Goal: Transaction & Acquisition: Purchase product/service

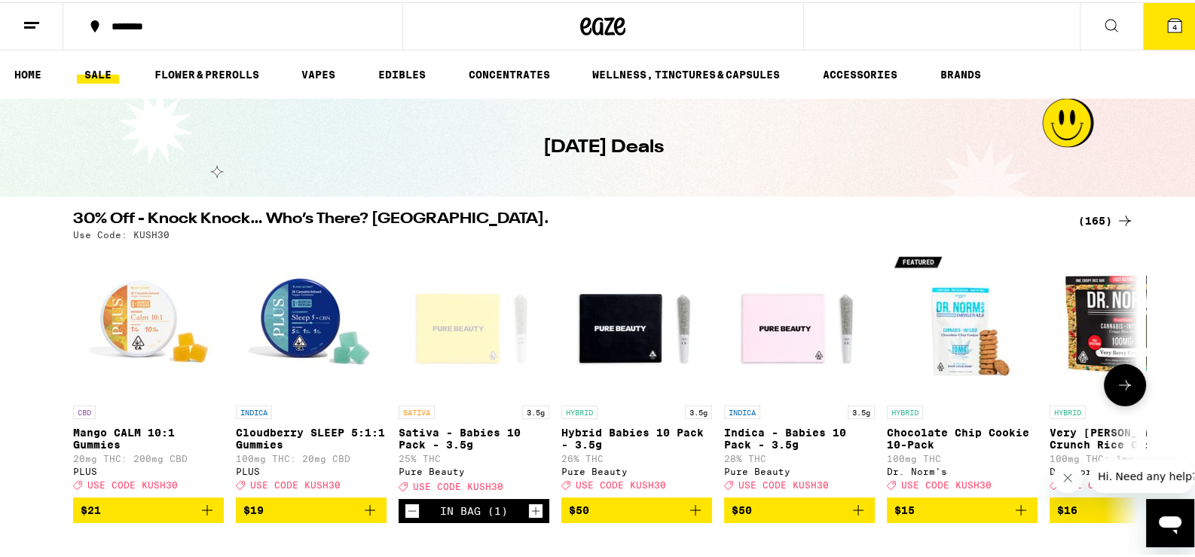
click at [851, 516] on icon "Add to bag" at bounding box center [858, 508] width 18 height 18
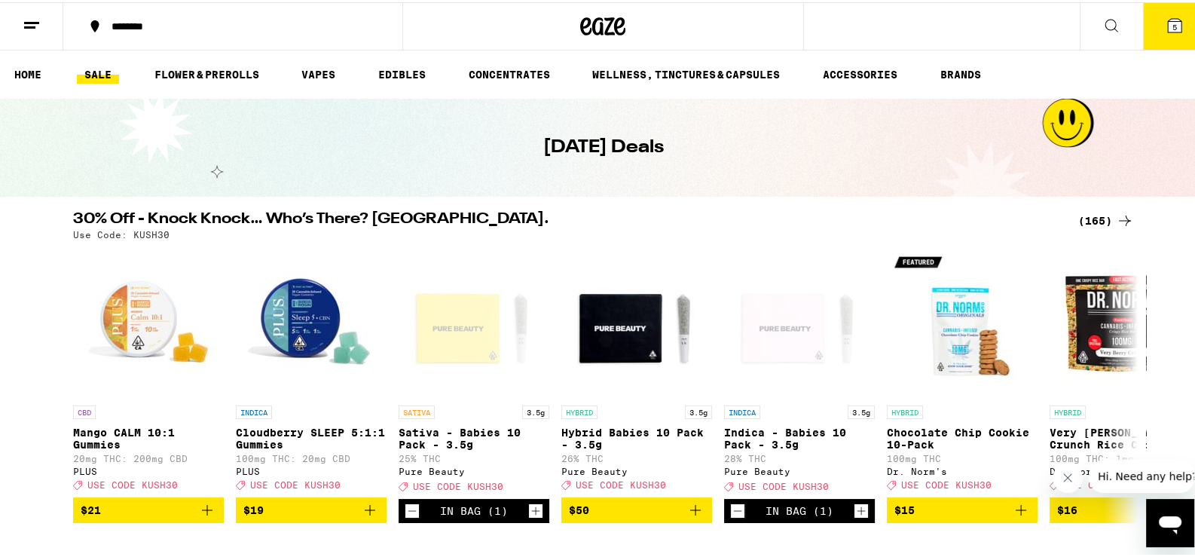
click at [1087, 218] on div "(165)" at bounding box center [1106, 219] width 56 height 18
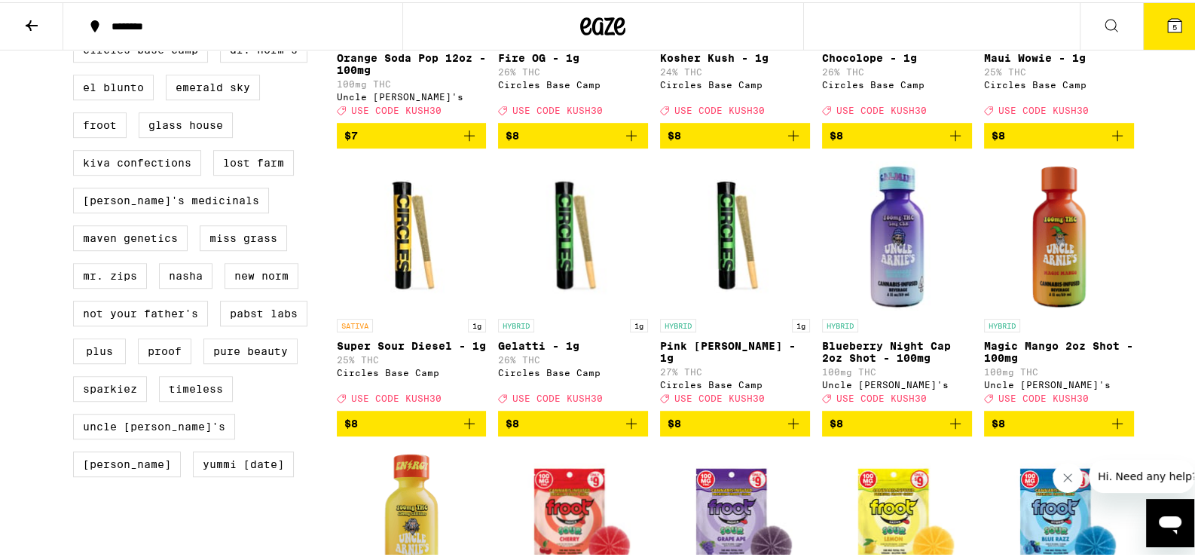
scroll to position [1213, 0]
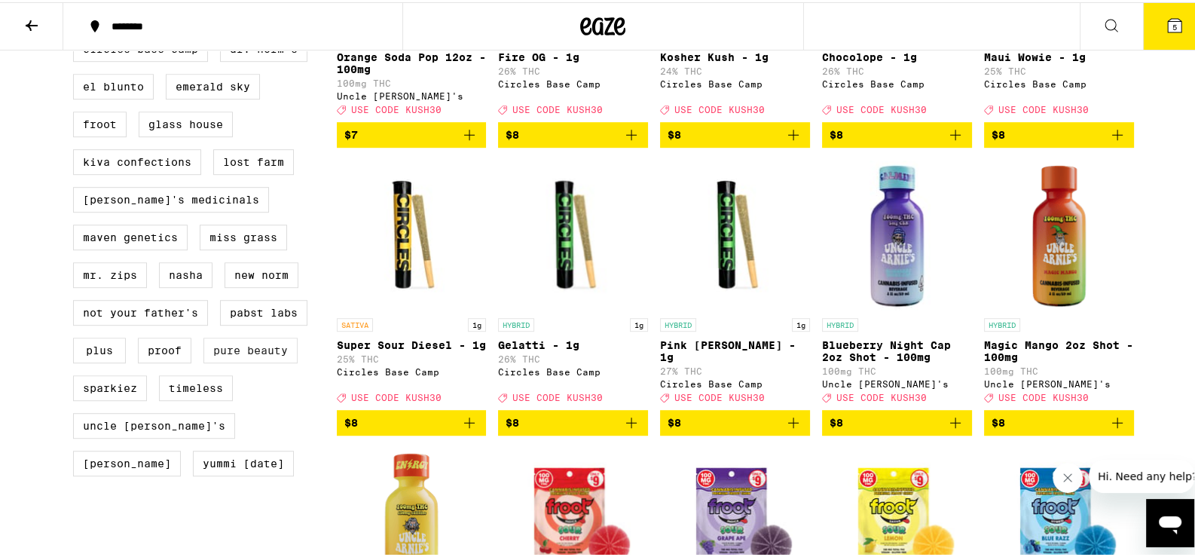
click at [236, 361] on label "Pure Beauty" at bounding box center [250, 348] width 94 height 26
checkbox input "true"
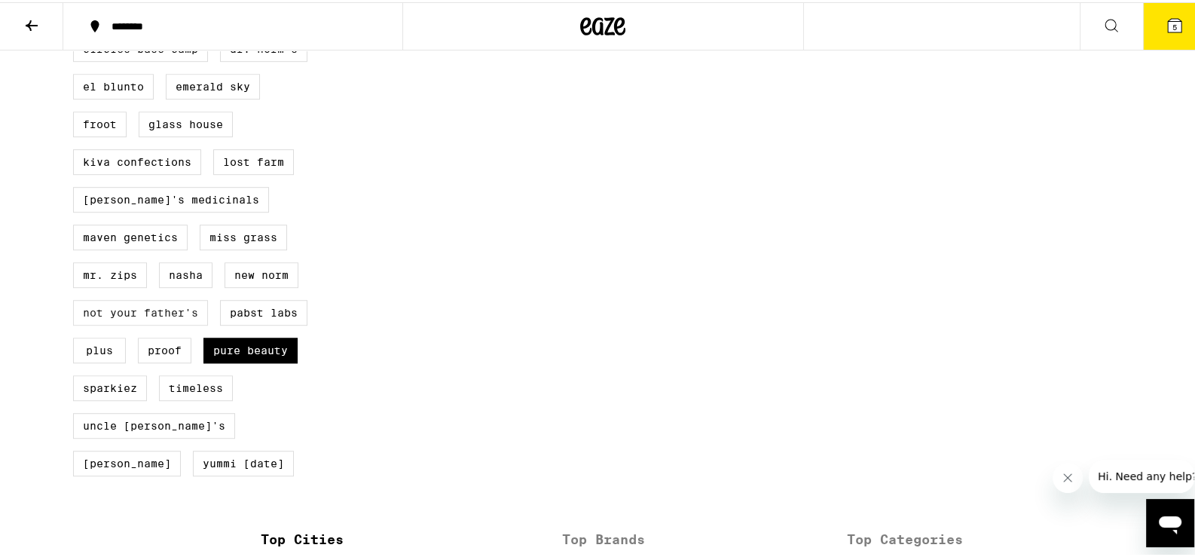
click at [147, 323] on label "Not Your Father's" at bounding box center [140, 311] width 135 height 26
checkbox input "true"
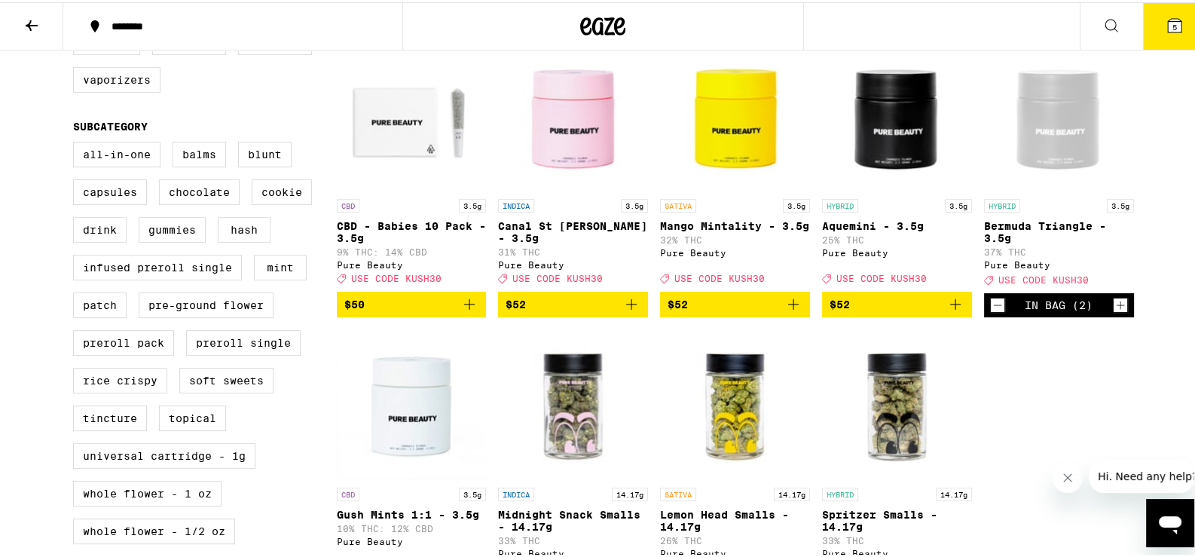
scroll to position [465, 0]
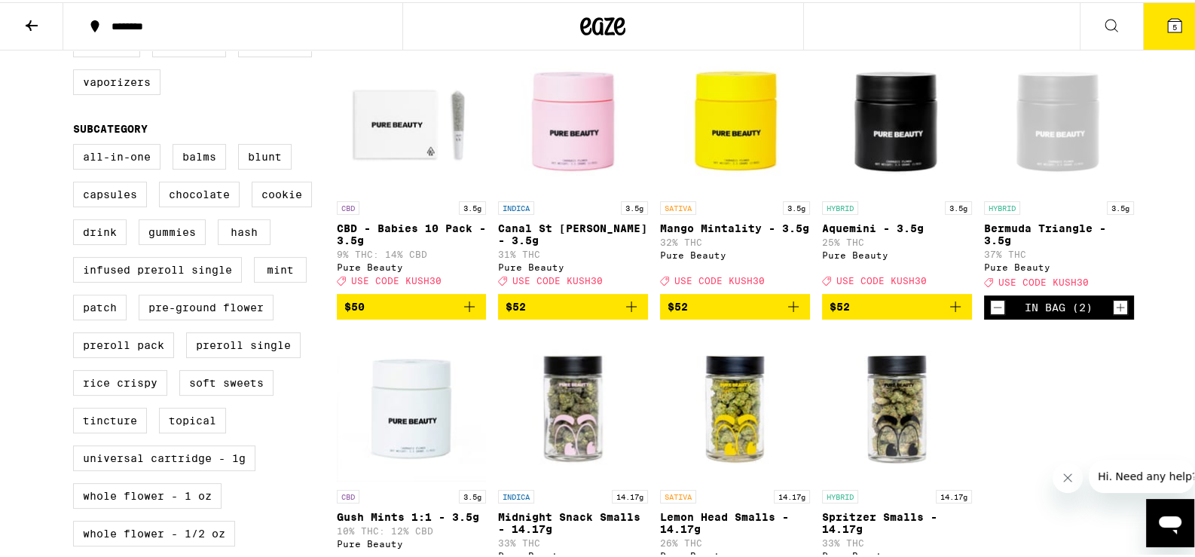
click at [991, 314] on icon "Decrement" at bounding box center [998, 305] width 14 height 18
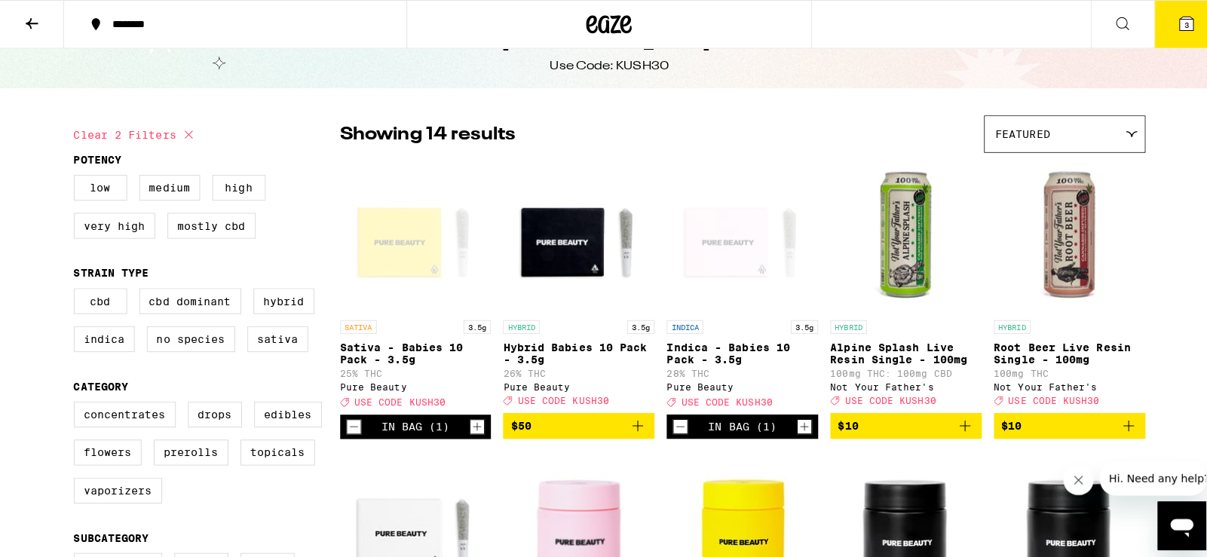
scroll to position [0, 0]
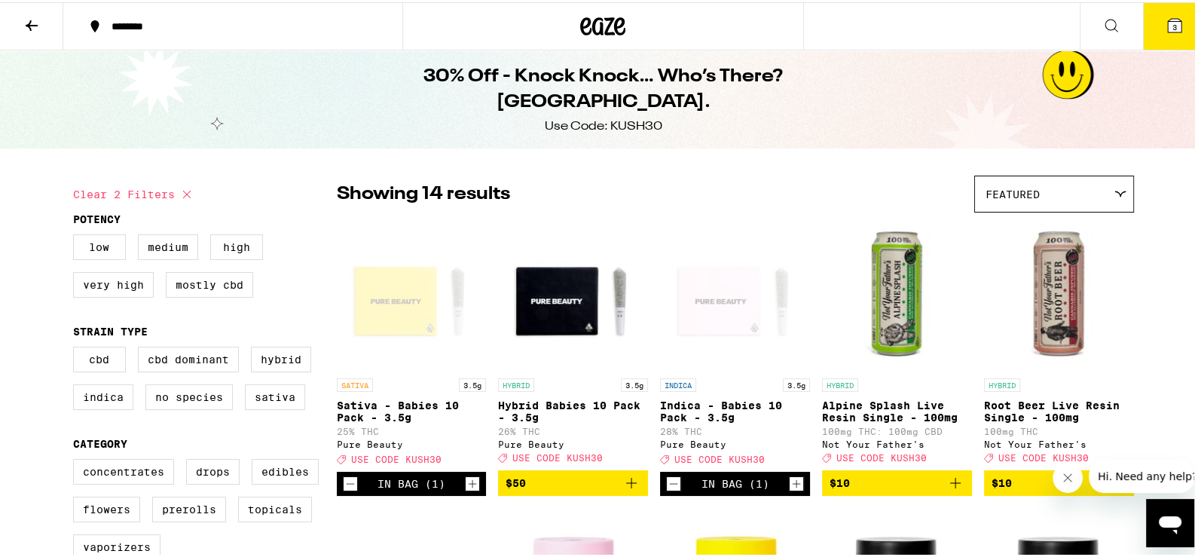
click at [1103, 18] on icon at bounding box center [1112, 23] width 18 height 18
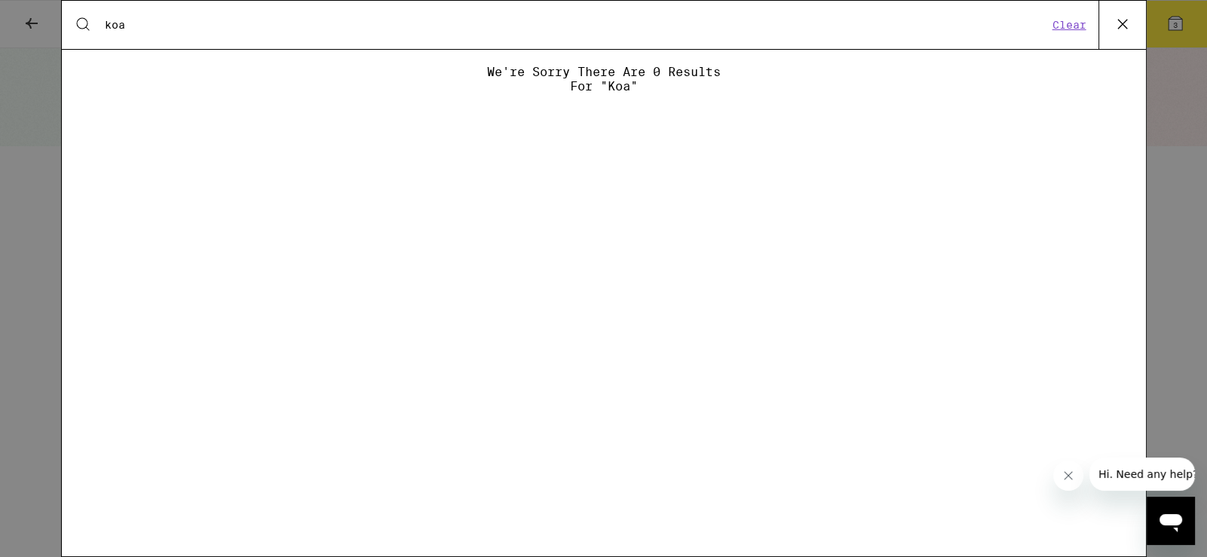
type input "koa"
click at [34, 22] on div "Search for Products koa Clear We're sorry there are 0 results for "koa"" at bounding box center [603, 278] width 1207 height 557
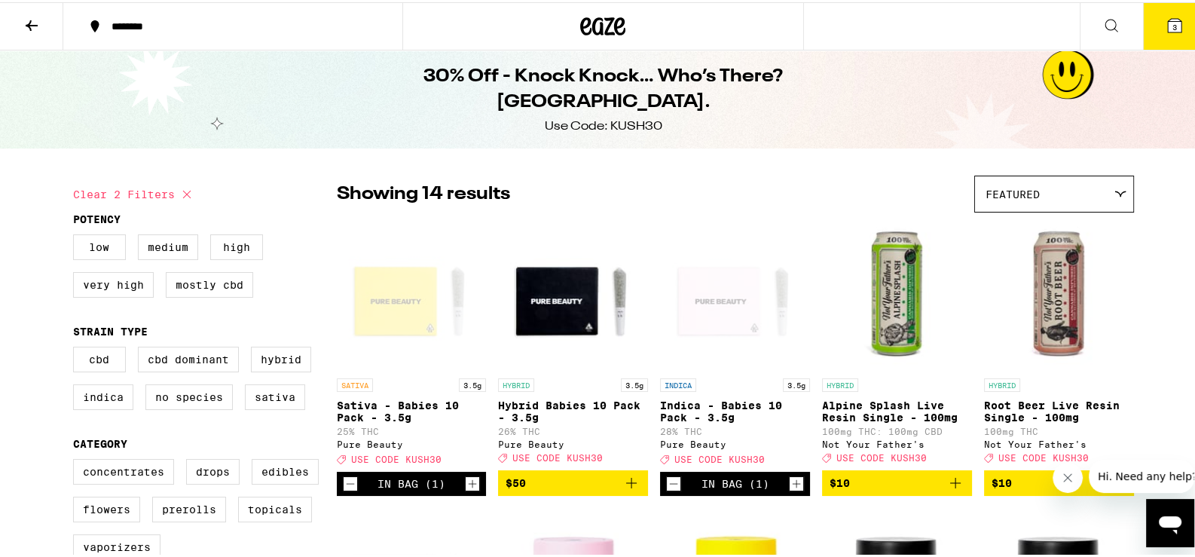
click at [36, 19] on icon at bounding box center [32, 23] width 18 height 18
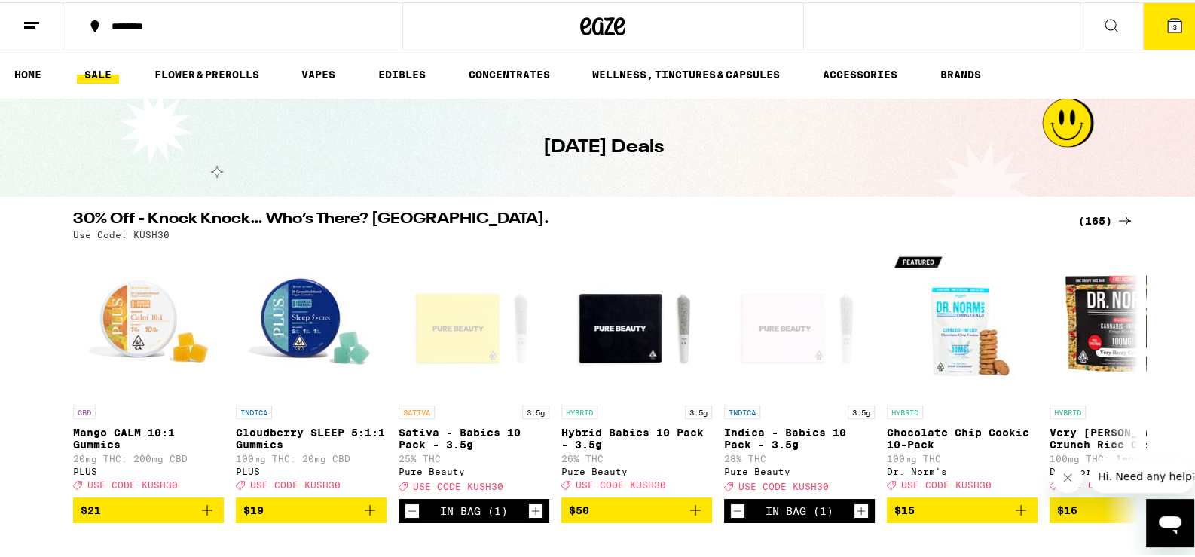
click at [878, 31] on div "******** 3" at bounding box center [603, 24] width 1207 height 48
click at [1112, 26] on button at bounding box center [1111, 24] width 63 height 47
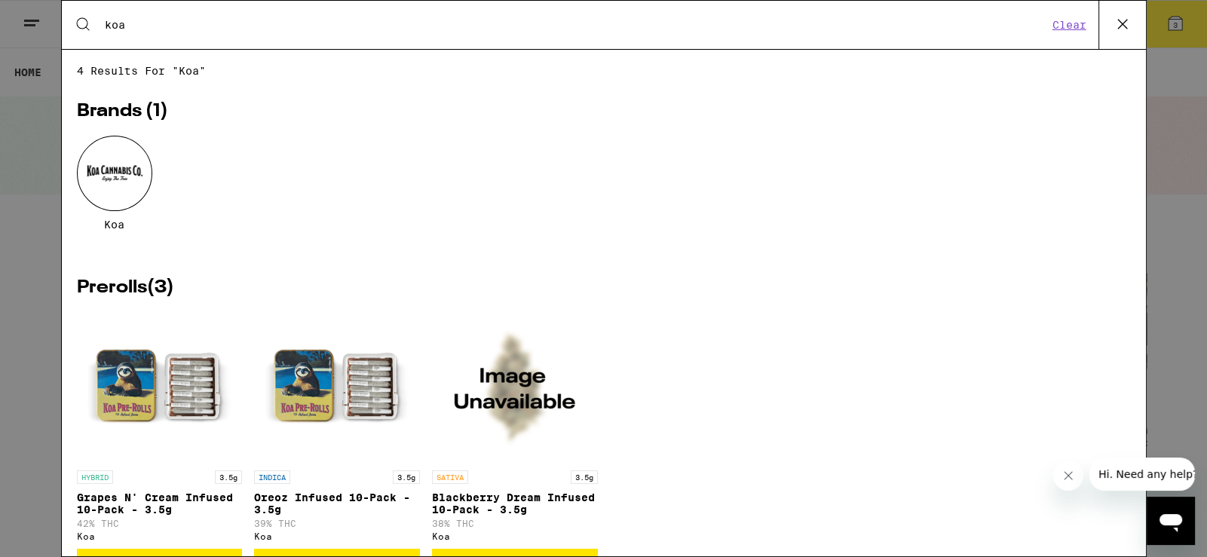
type input "koa"
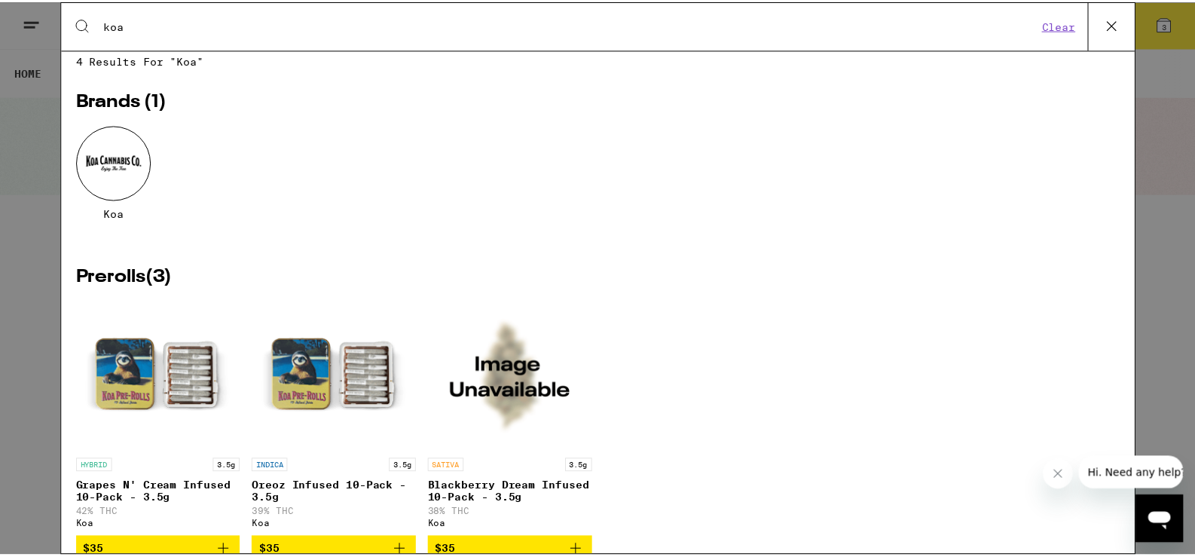
scroll to position [61, 0]
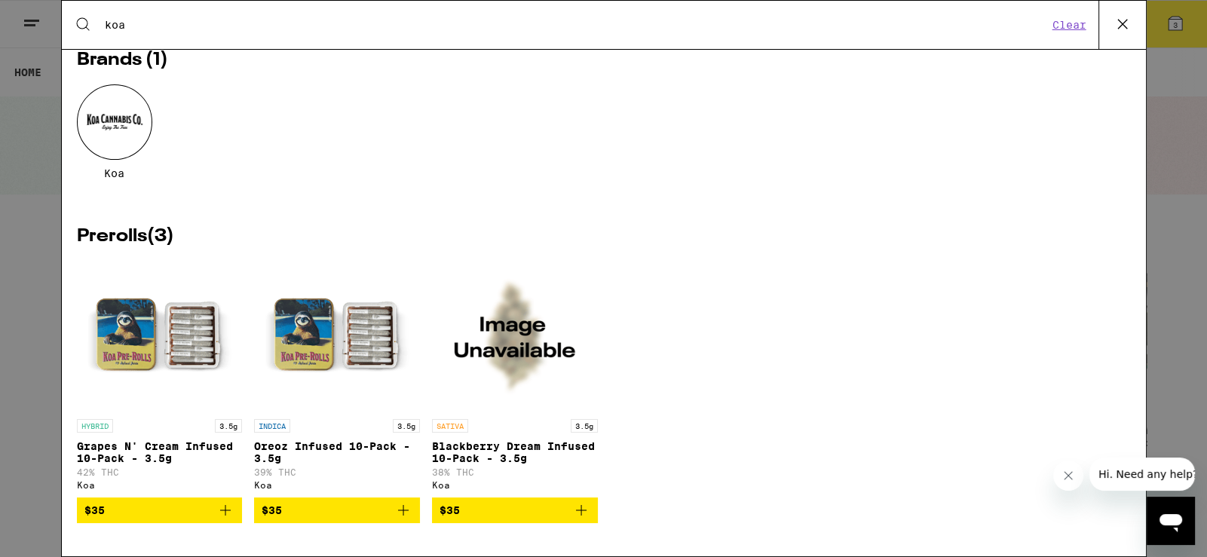
click at [224, 513] on icon "Add to bag" at bounding box center [225, 510] width 18 height 18
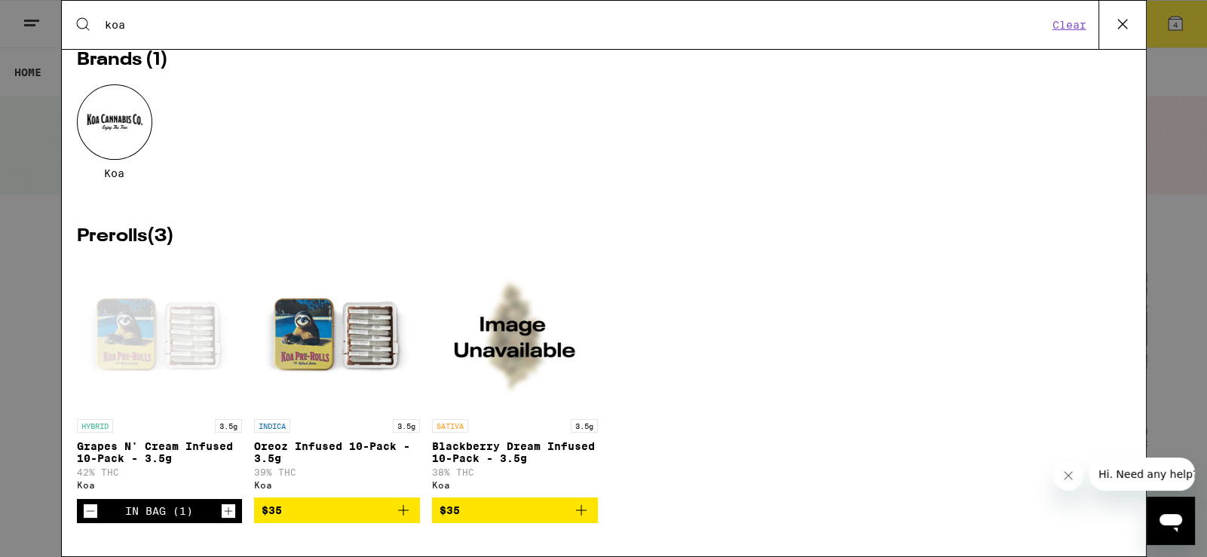
click at [1117, 29] on icon at bounding box center [1122, 24] width 23 height 23
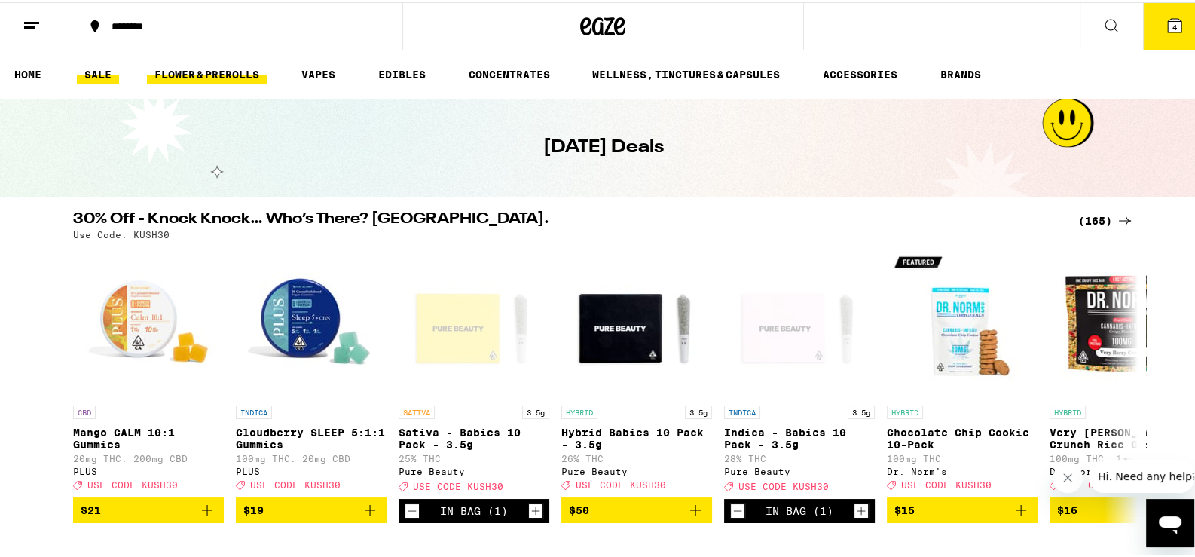
click at [226, 75] on link "FLOWER & PREROLLS" at bounding box center [207, 72] width 120 height 18
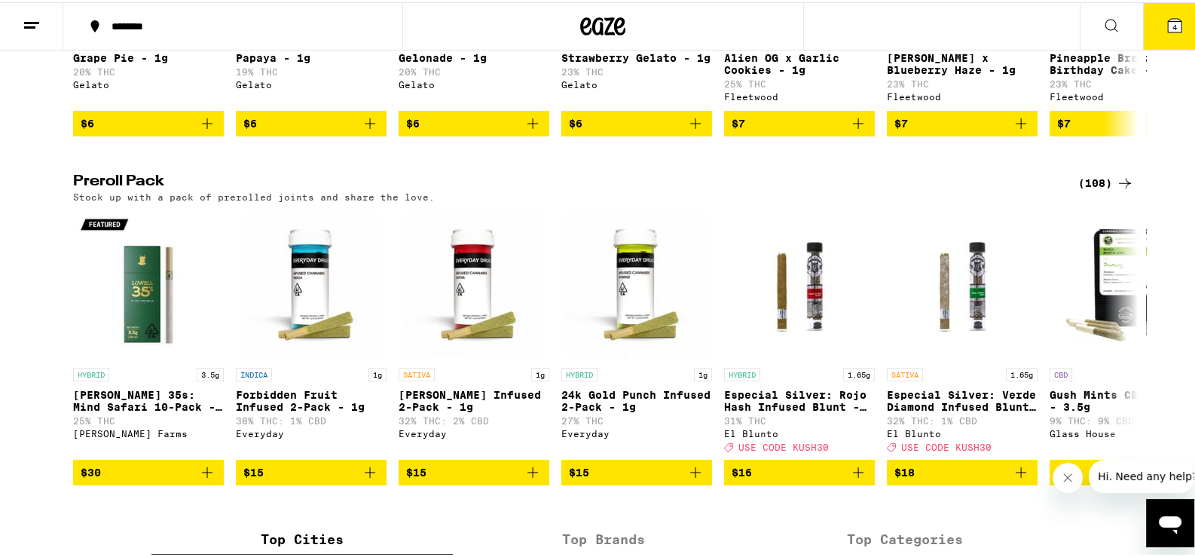
scroll to position [1072, 0]
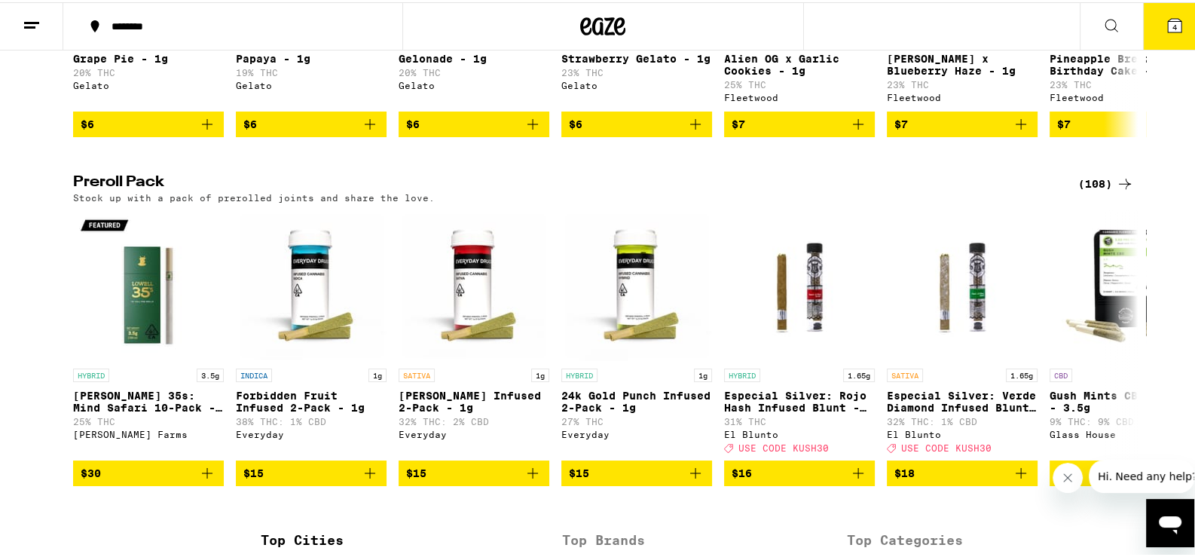
click at [1100, 191] on div "(108)" at bounding box center [1106, 182] width 56 height 18
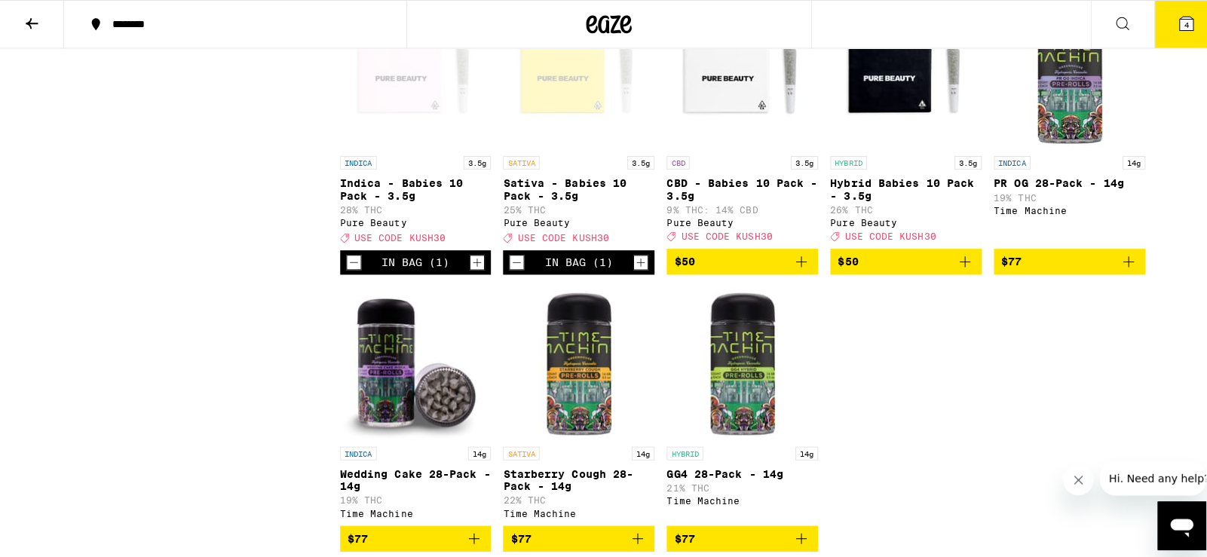
scroll to position [5767, 0]
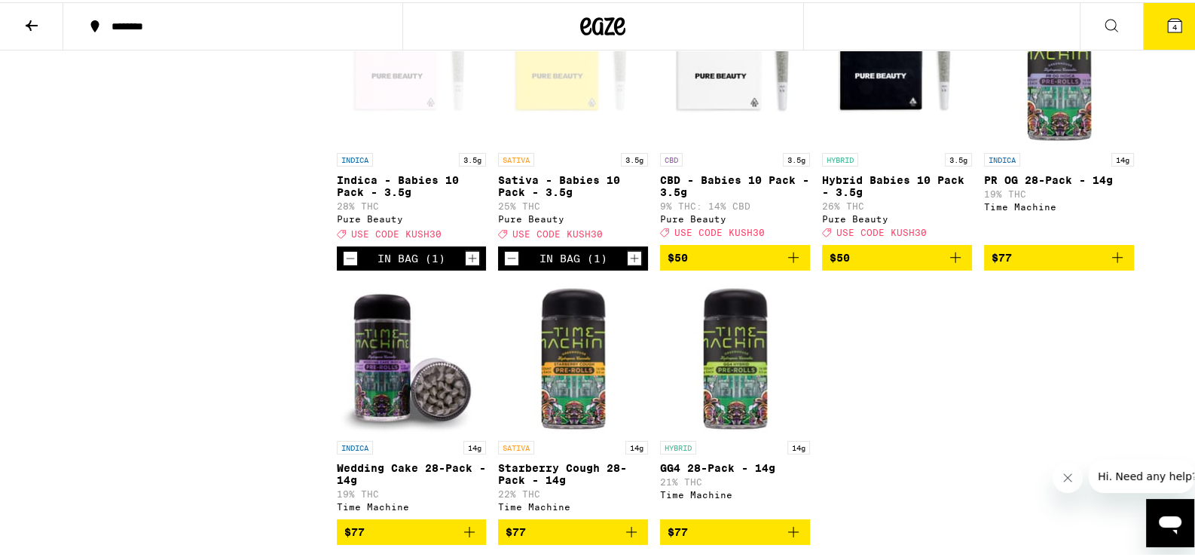
click at [1166, 24] on icon at bounding box center [1175, 23] width 18 height 18
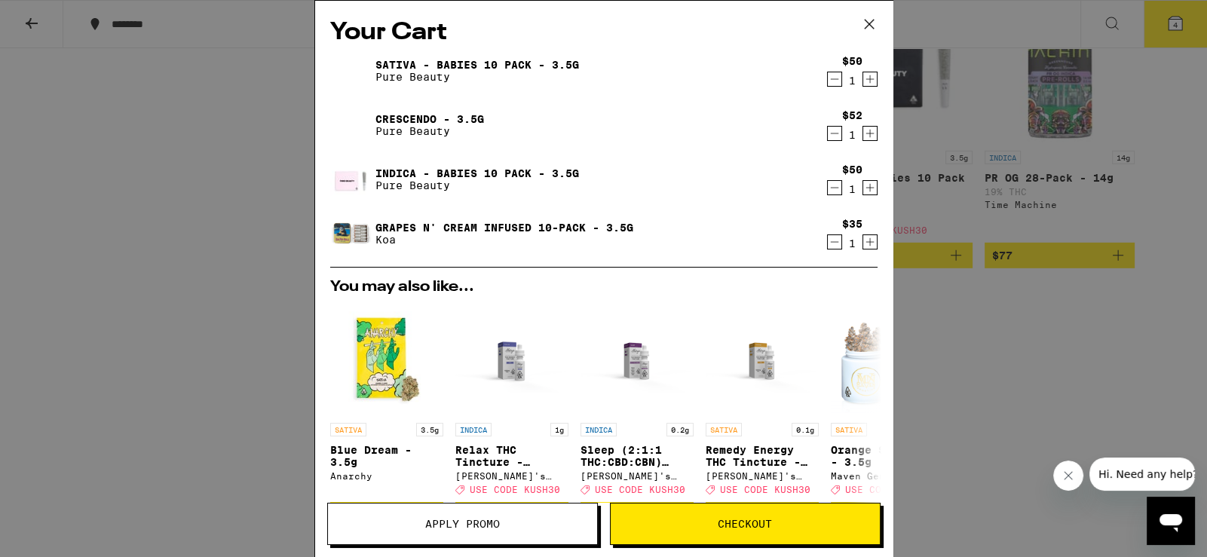
click at [457, 524] on span "Apply Promo" at bounding box center [462, 524] width 75 height 11
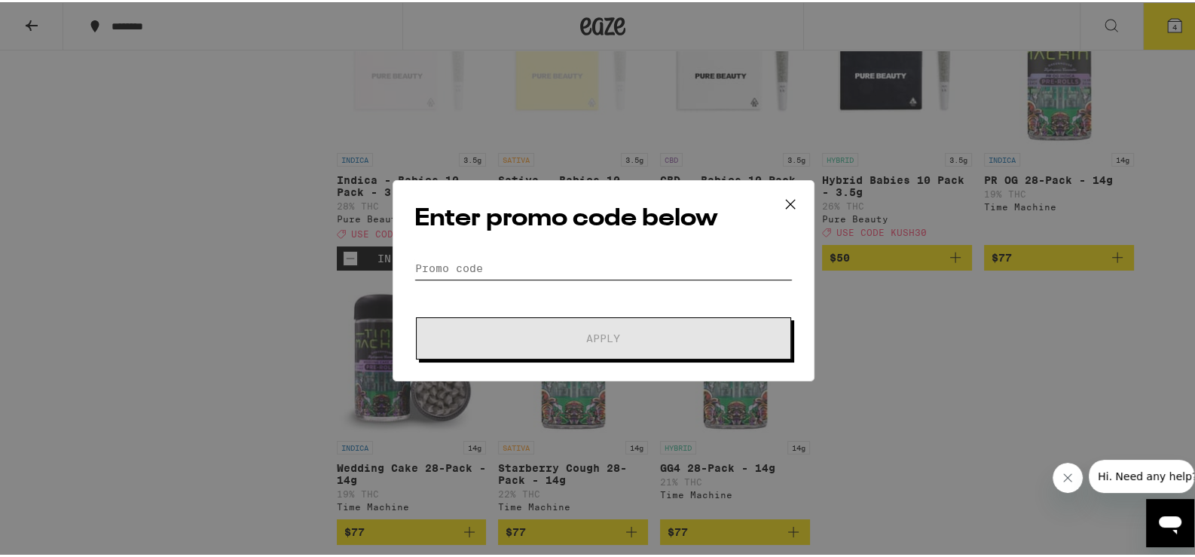
click at [441, 262] on input "Promo Code" at bounding box center [604, 266] width 378 height 23
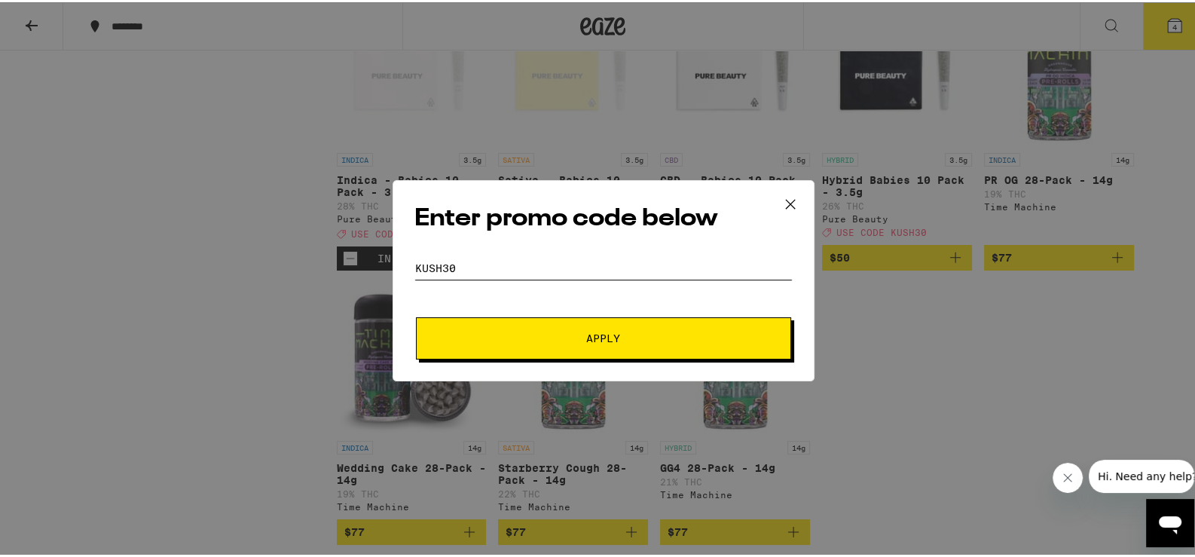
type input "kush30"
click at [416, 315] on button "Apply" at bounding box center [603, 336] width 375 height 42
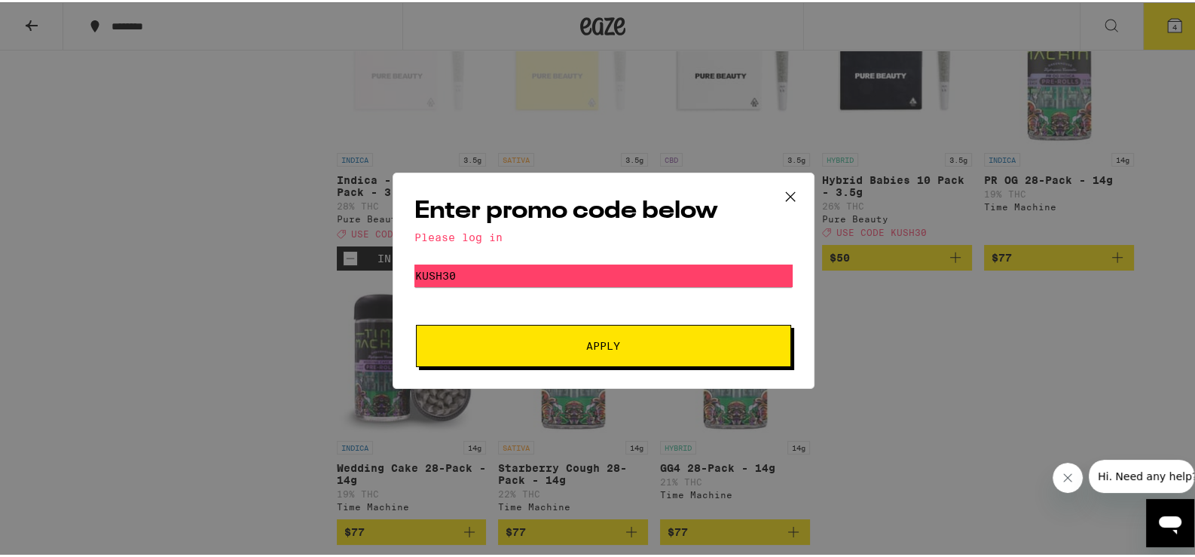
click at [589, 348] on span "Apply" at bounding box center [603, 343] width 34 height 11
click at [780, 199] on icon at bounding box center [790, 194] width 23 height 23
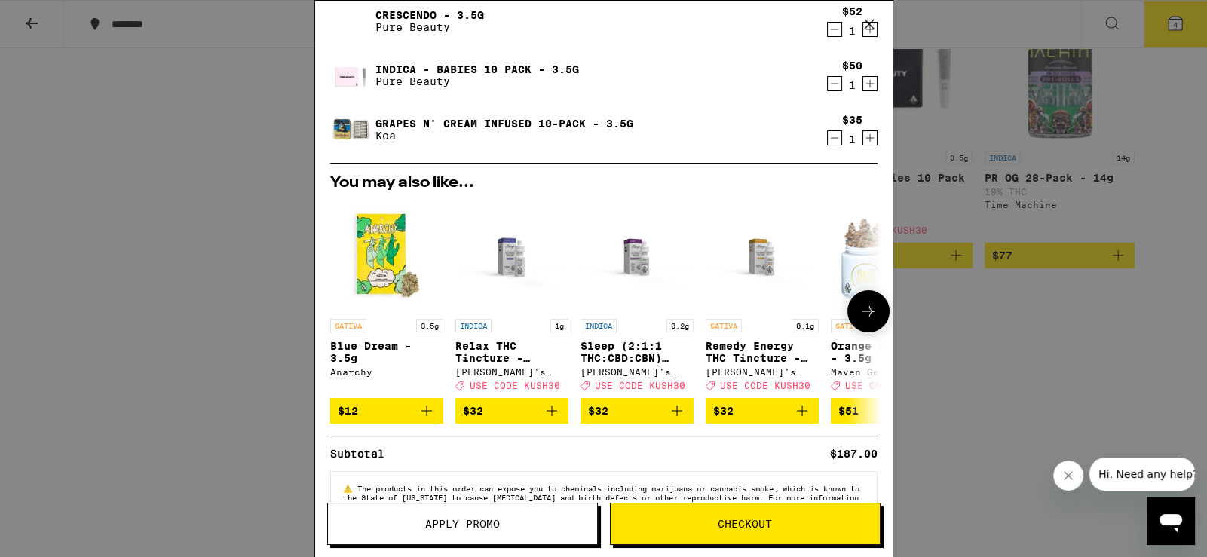
scroll to position [153, 0]
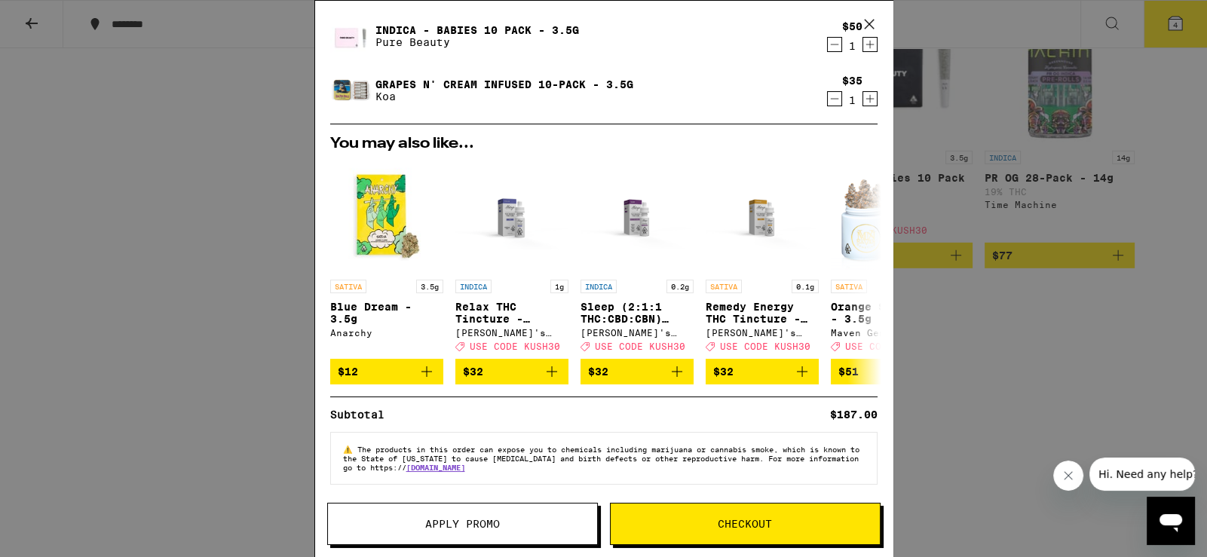
click at [668, 527] on span "Checkout" at bounding box center [744, 524] width 269 height 11
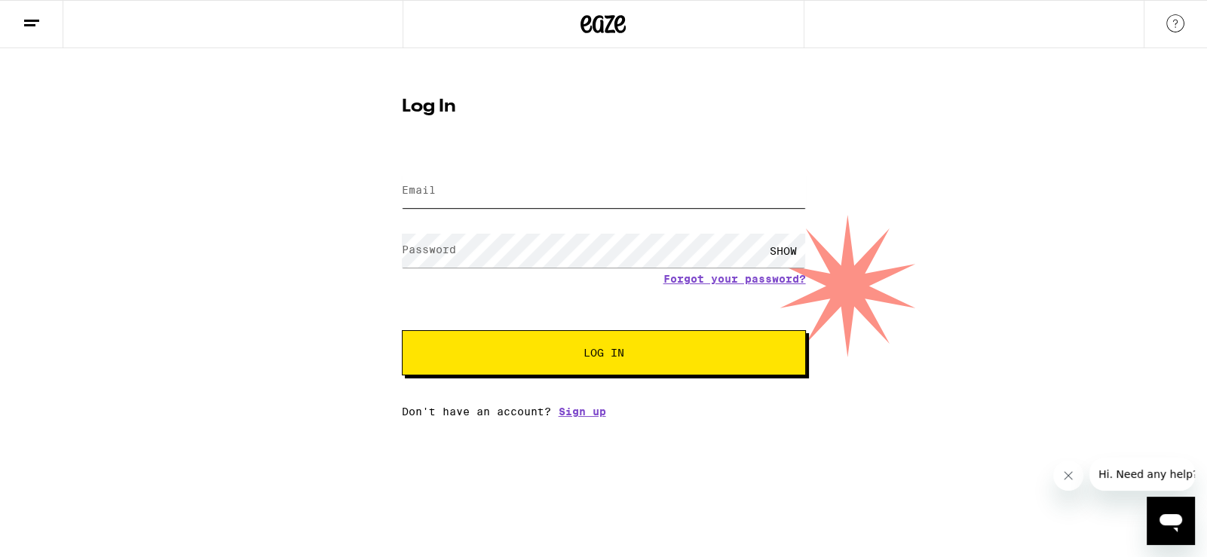
type input "[PERSON_NAME][EMAIL_ADDRESS][DOMAIN_NAME]"
click at [609, 357] on span "Log In" at bounding box center [603, 352] width 41 height 11
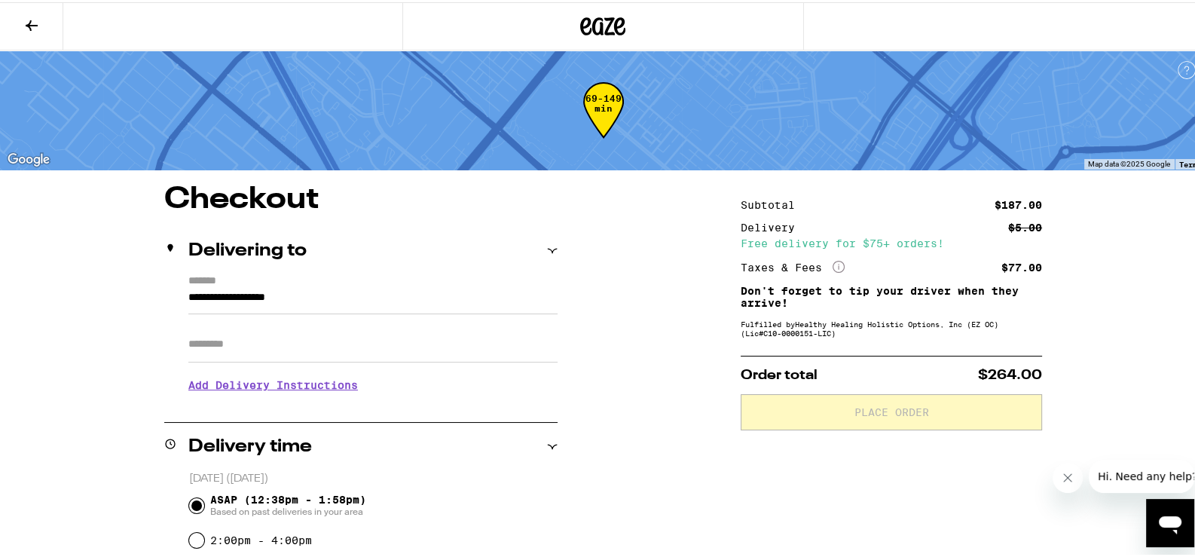
click at [28, 19] on icon at bounding box center [32, 23] width 18 height 18
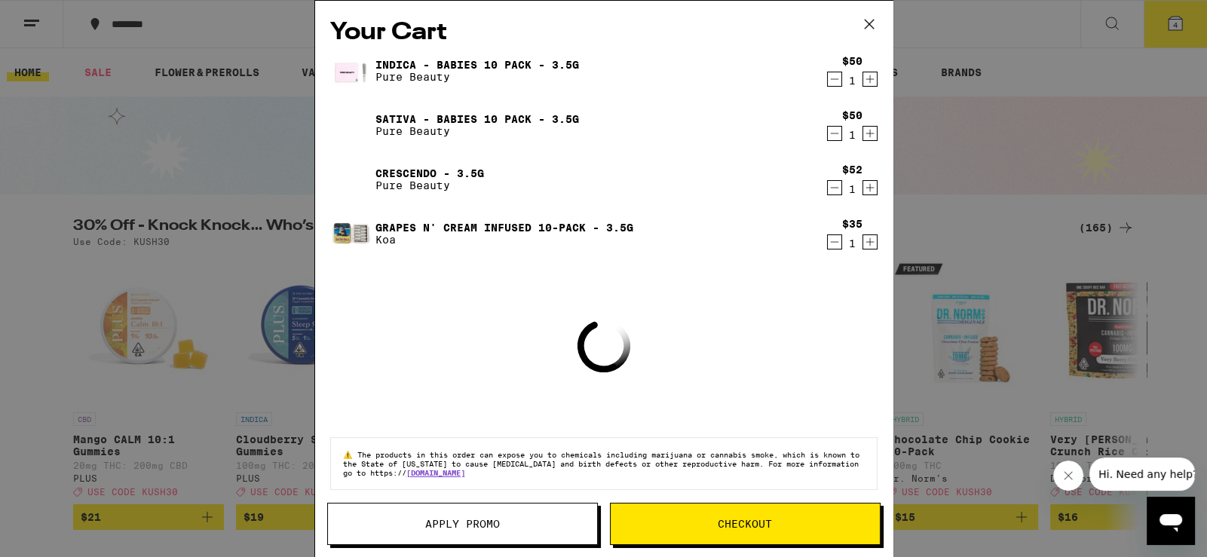
click at [445, 529] on span "Apply Promo" at bounding box center [462, 524] width 75 height 11
click at [451, 520] on span "Apply Promo" at bounding box center [462, 524] width 75 height 11
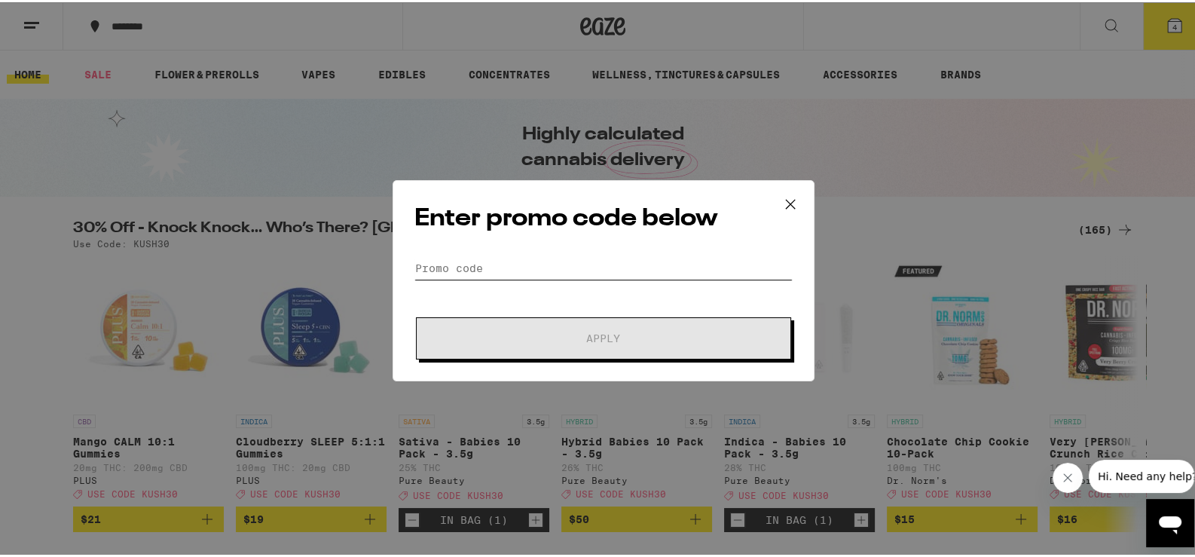
click at [431, 263] on input "Promo Code" at bounding box center [604, 266] width 378 height 23
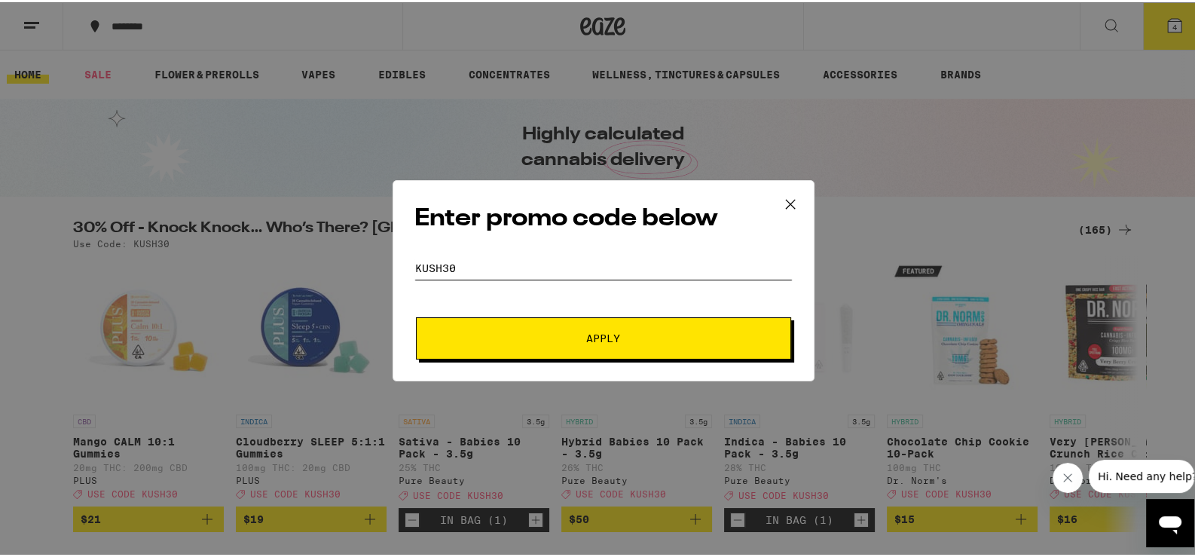
type input "kush30"
click at [586, 335] on span "Apply" at bounding box center [603, 336] width 34 height 11
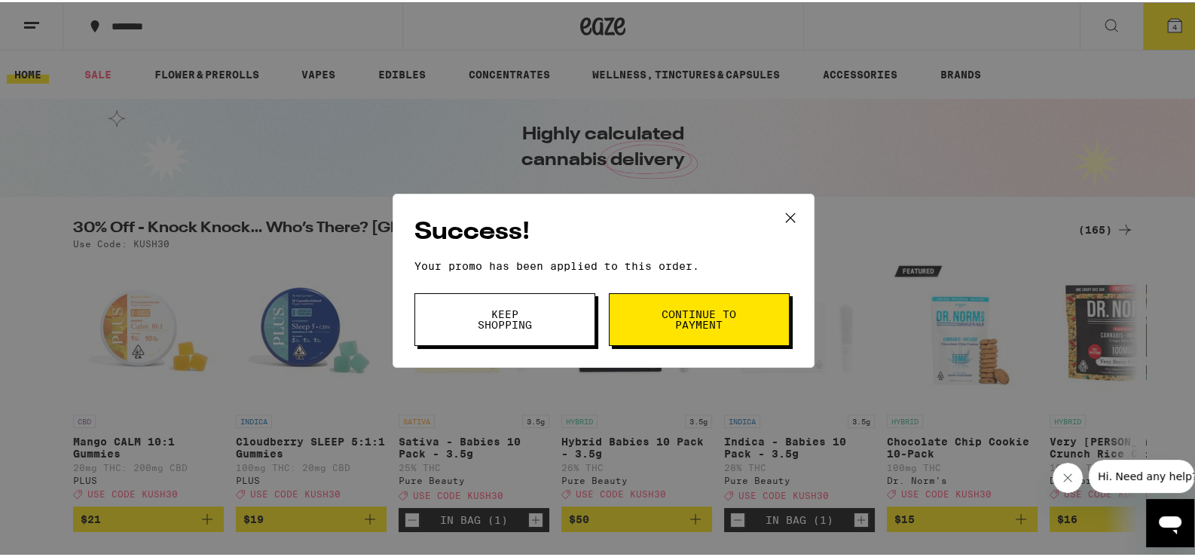
click at [623, 332] on button "Continue to payment" at bounding box center [699, 317] width 181 height 53
